Goal: Contribute content: Add original content to the website for others to see

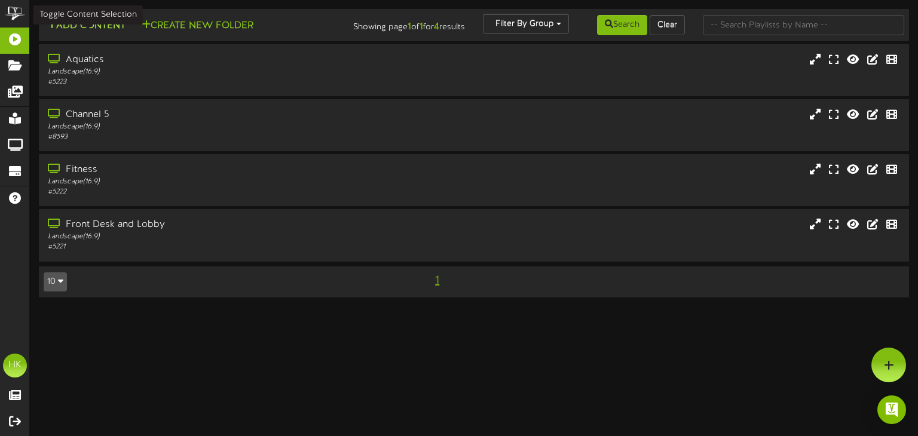
click at [93, 24] on button "Add Content" at bounding box center [86, 26] width 85 height 15
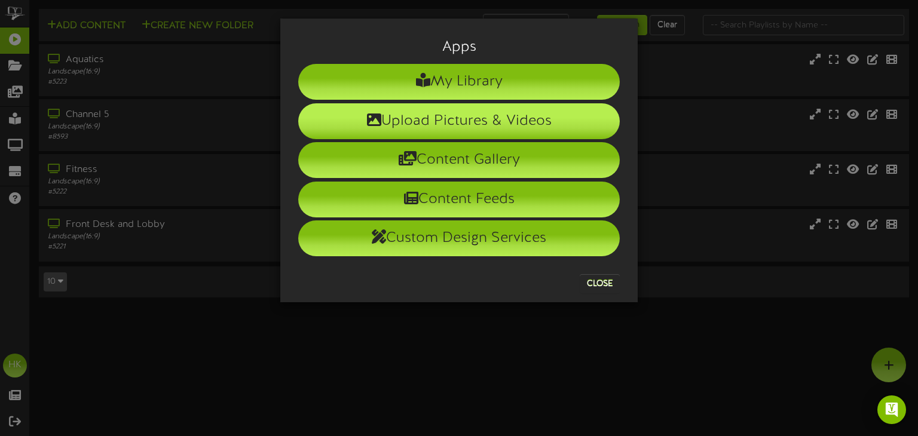
click at [422, 119] on li "Upload Pictures & Videos" at bounding box center [458, 121] width 321 height 36
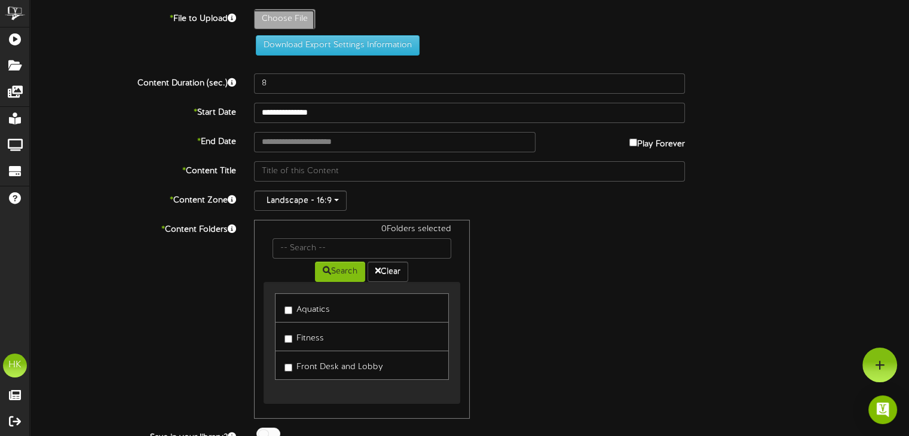
type input "**********"
type input "ComeJoinUsscreen"
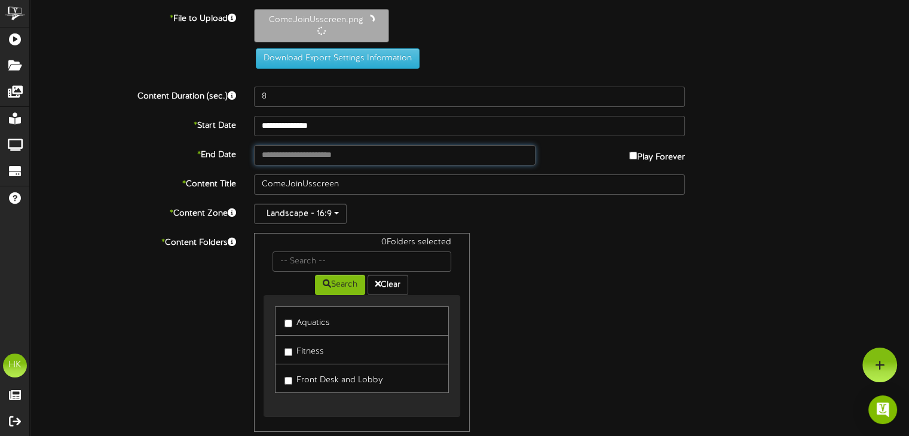
click at [274, 152] on input "text" at bounding box center [394, 155] width 281 height 20
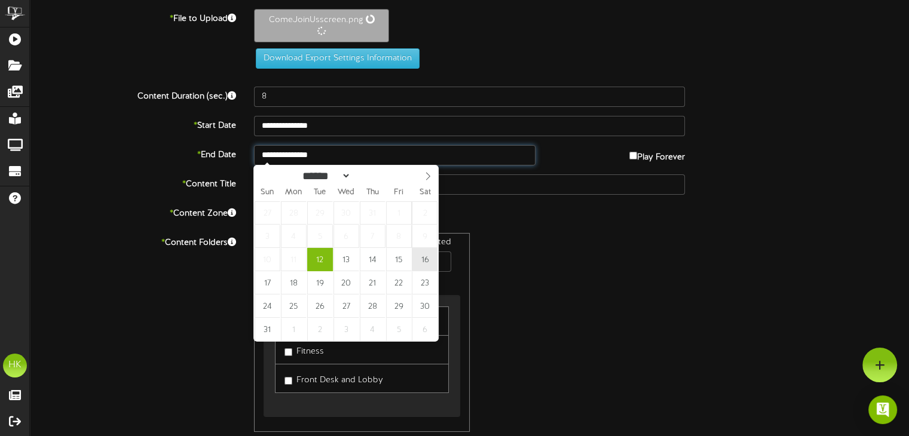
type input "**********"
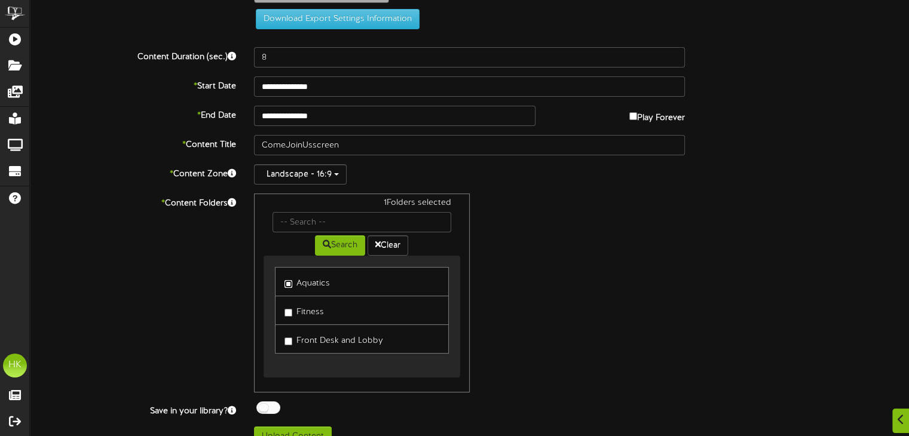
scroll to position [111, 0]
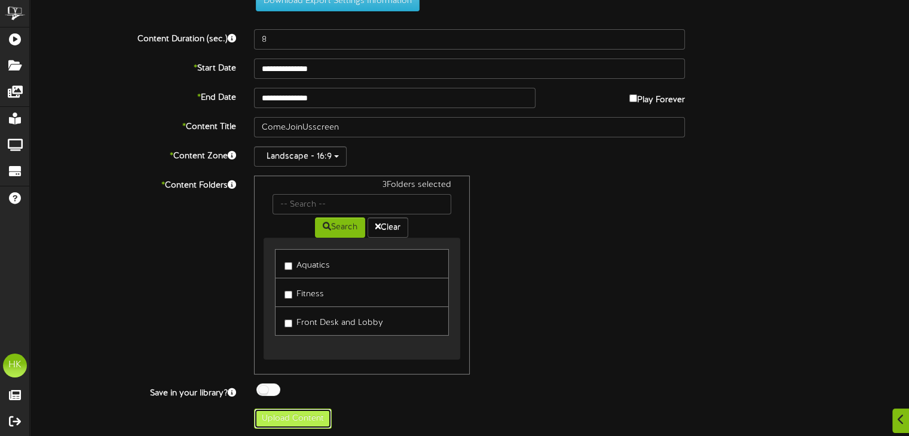
click at [298, 416] on button "Upload Content" at bounding box center [293, 419] width 78 height 20
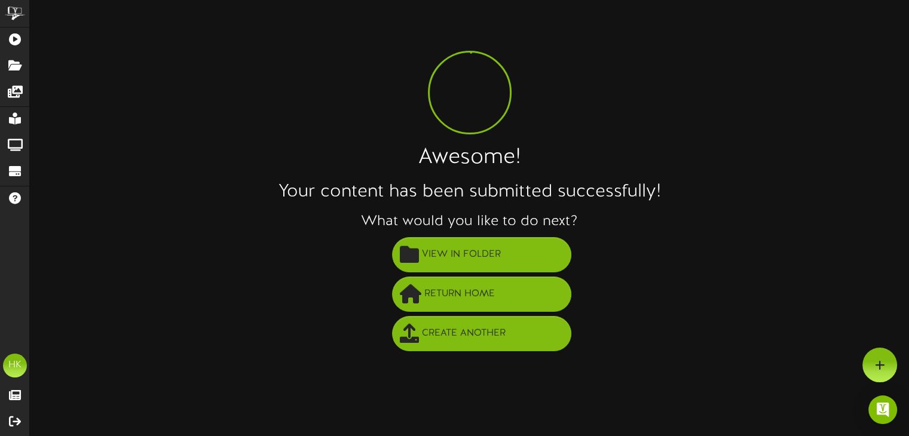
scroll to position [0, 0]
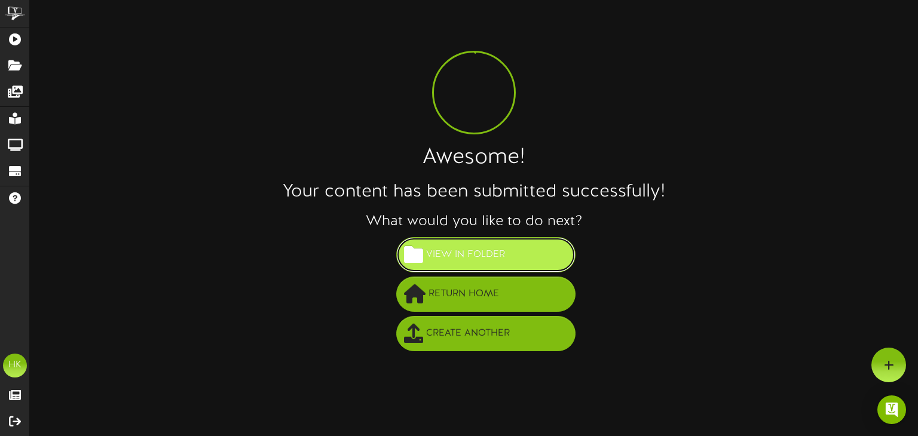
click at [443, 259] on span "View in Folder" at bounding box center [465, 255] width 85 height 20
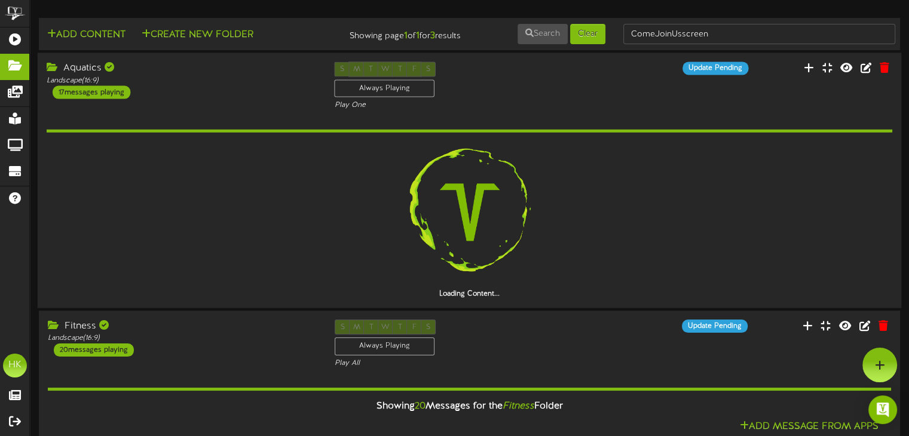
click at [98, 94] on div "17 messages playing" at bounding box center [92, 92] width 78 height 13
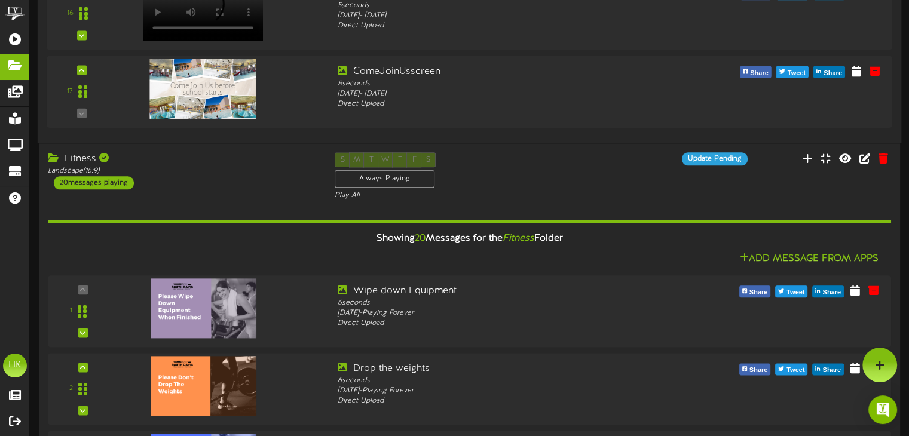
scroll to position [1195, 0]
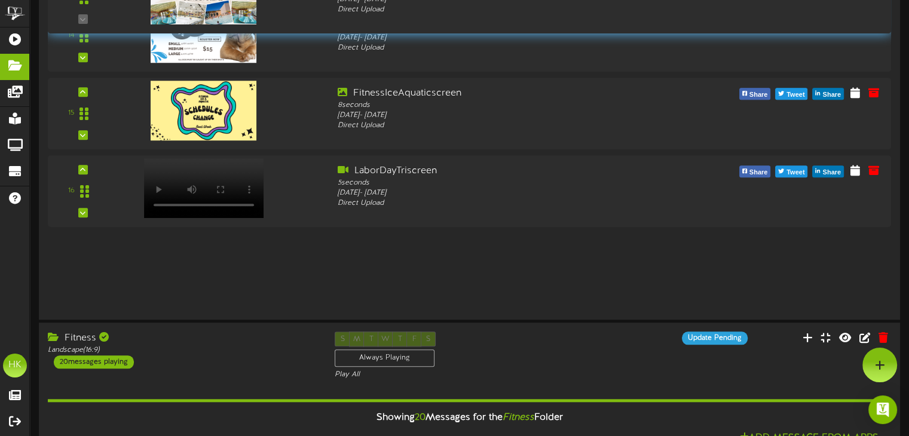
drag, startPoint x: 79, startPoint y: 269, endPoint x: 93, endPoint y: -2, distance: 271.6
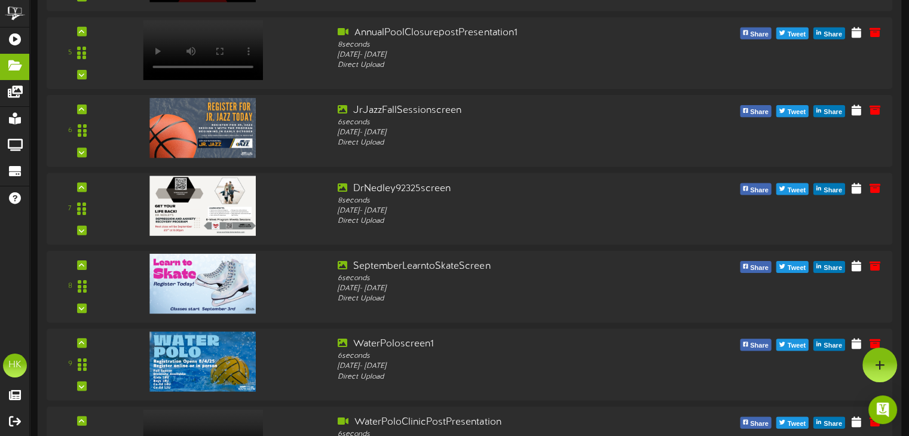
scroll to position [120, 0]
